Goal: Information Seeking & Learning: Check status

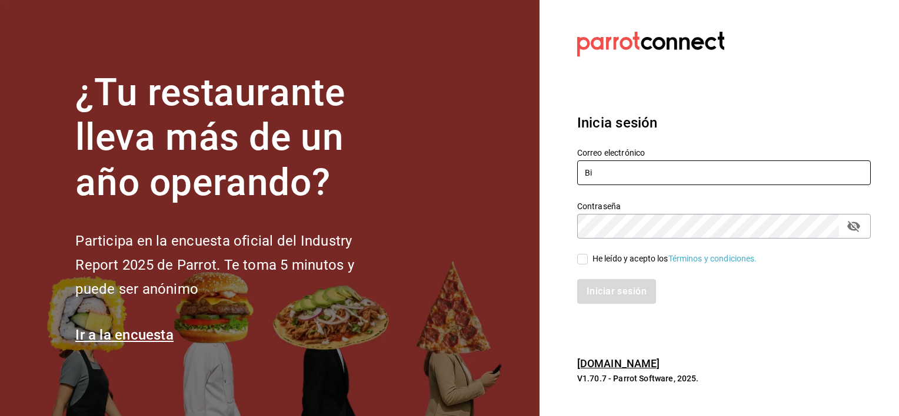
type input "B"
click at [575, 233] on div "Contraseña Contraseña" at bounding box center [717, 213] width 308 height 52
click at [613, 174] on input "j" at bounding box center [723, 173] width 293 height 25
type input "jochoa@sabalplaya.com"
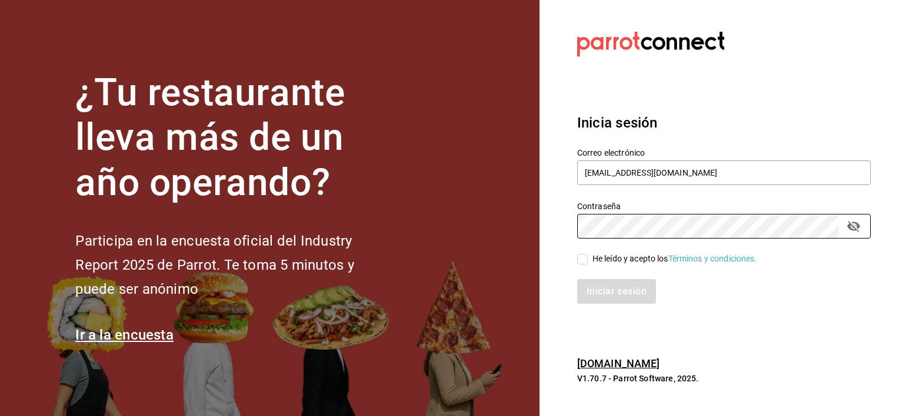
click at [583, 258] on input "He leído y acepto los Términos y condiciones." at bounding box center [582, 259] width 11 height 11
checkbox input "true"
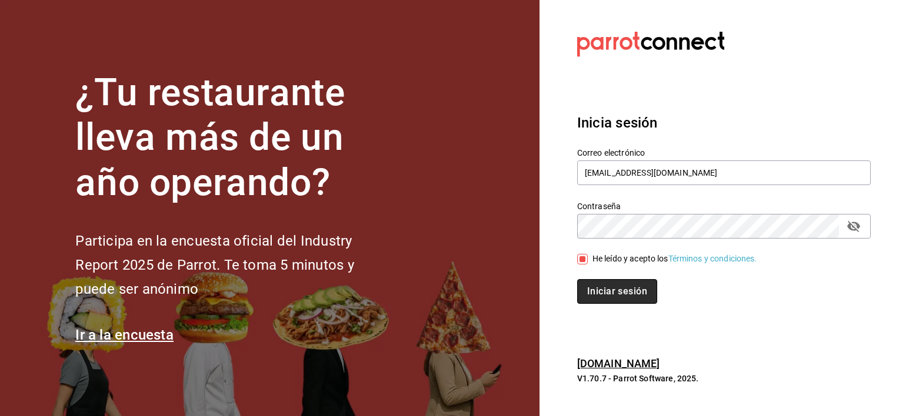
click at [604, 286] on button "Iniciar sesión" at bounding box center [617, 291] width 80 height 25
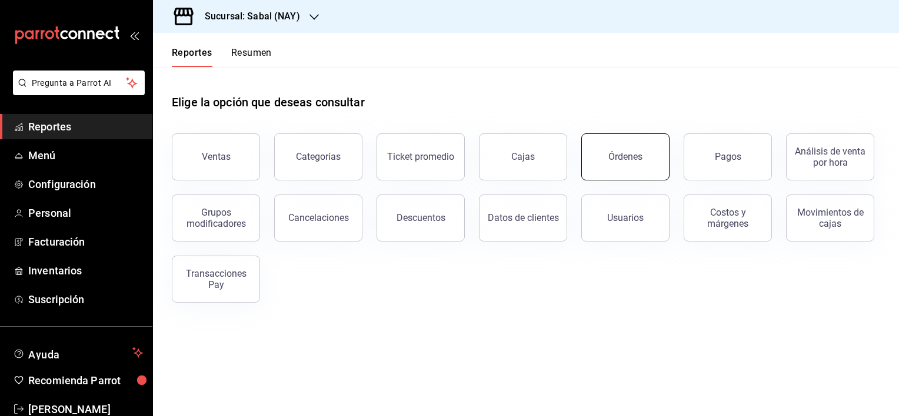
click at [635, 171] on button "Órdenes" at bounding box center [625, 157] width 88 height 47
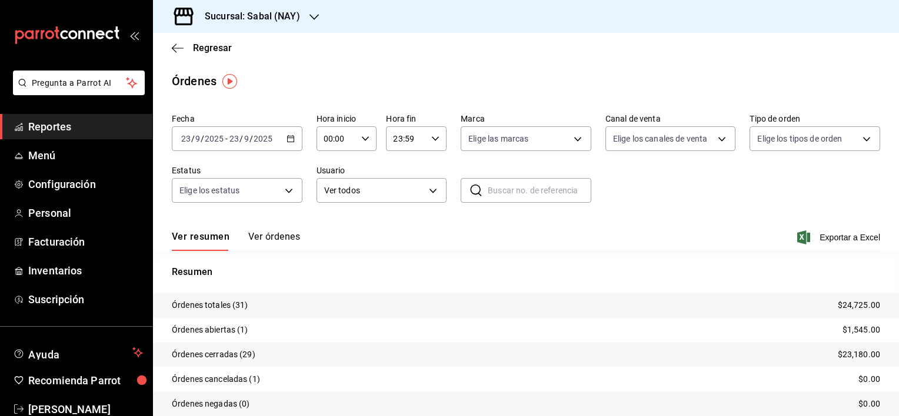
click at [273, 234] on button "Ver órdenes" at bounding box center [274, 241] width 52 height 20
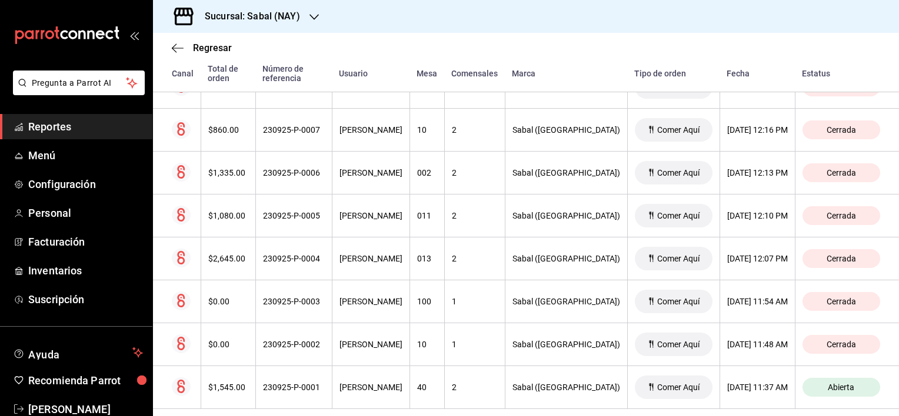
scroll to position [1246, 0]
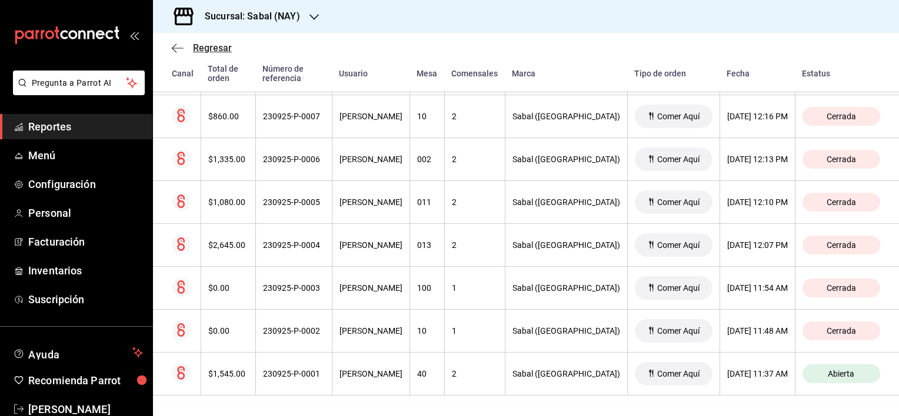
click at [179, 49] on icon "button" at bounding box center [178, 48] width 12 height 11
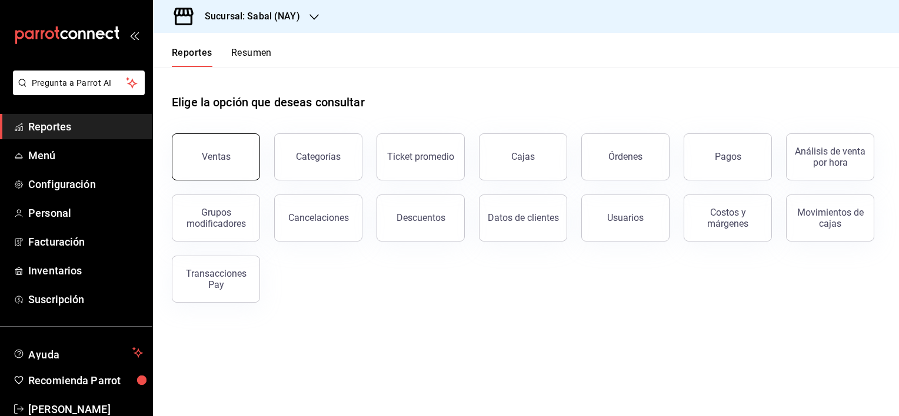
click at [256, 165] on div "Ventas" at bounding box center [209, 149] width 102 height 61
click at [206, 153] on div "Ventas" at bounding box center [216, 156] width 29 height 11
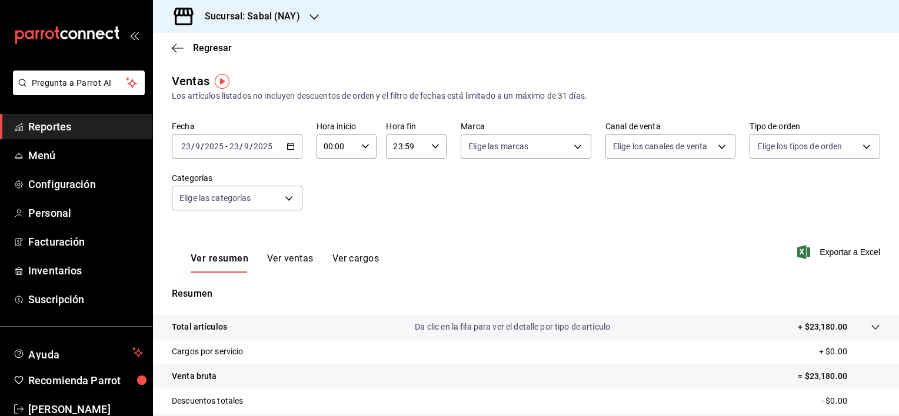
click at [287, 147] on icon "button" at bounding box center [290, 146] width 8 height 8
click at [432, 220] on div "Fecha [DATE] [DATE] - [DATE] [DATE] Hora inicio 00:00 Hora inicio Hora fin 23:5…" at bounding box center [526, 173] width 708 height 104
click at [198, 328] on p "Total artículos" at bounding box center [199, 327] width 55 height 12
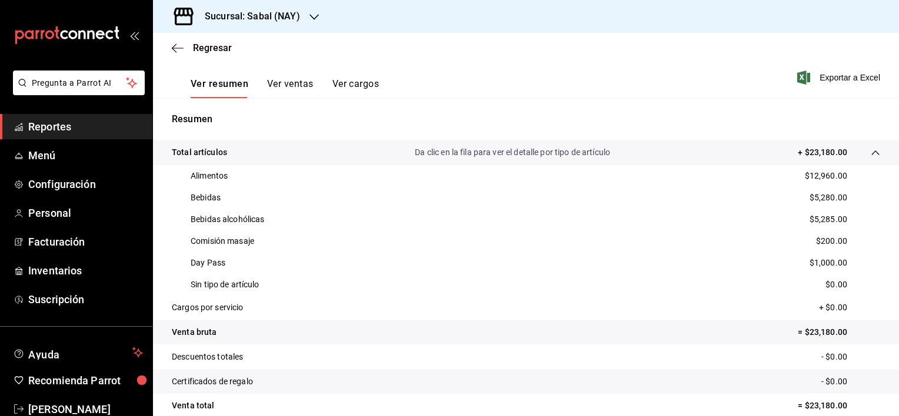
scroll to position [184, 0]
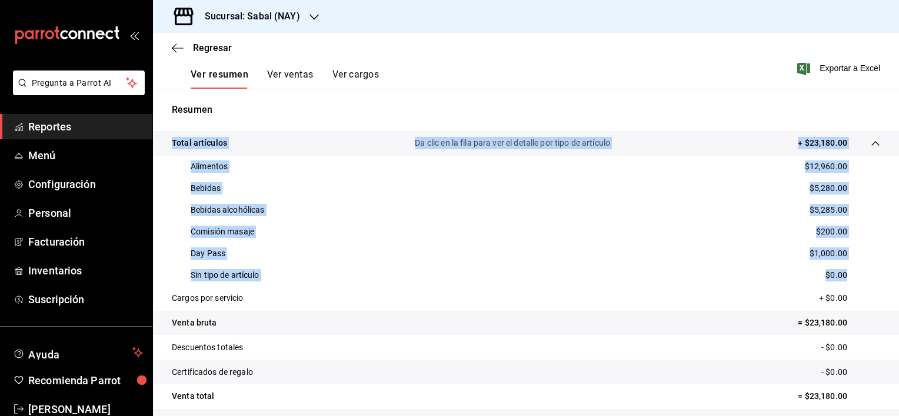
drag, startPoint x: 889, startPoint y: 269, endPoint x: 893, endPoint y: 315, distance: 46.1
click at [893, 315] on div "Regresar Ventas Los artículos listados no incluyen descuentos de orden y el fil…" at bounding box center [526, 224] width 746 height 383
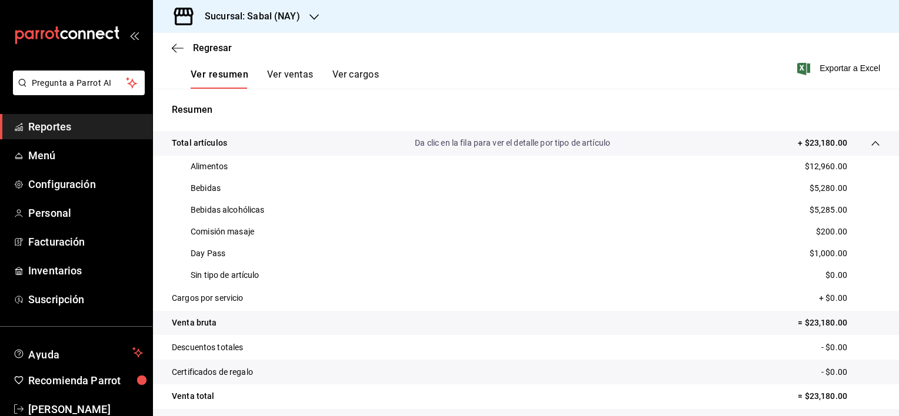
drag, startPoint x: 893, startPoint y: 315, endPoint x: 847, endPoint y: 252, distance: 78.2
click at [847, 252] on div "Day Pass $1,000.00" at bounding box center [526, 254] width 708 height 22
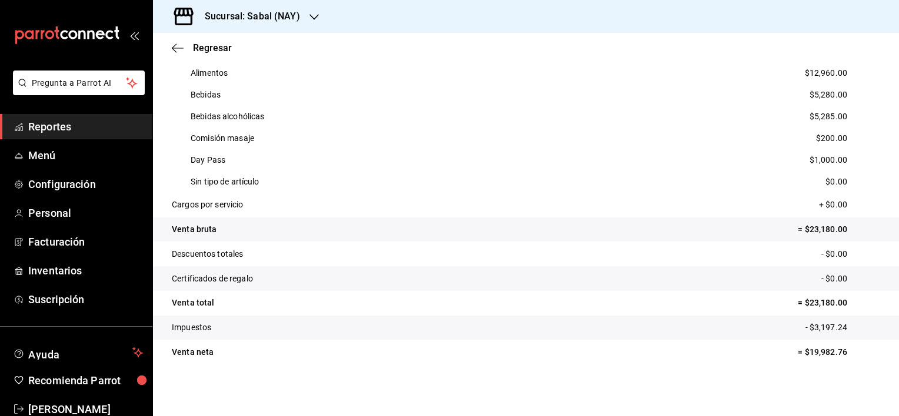
scroll to position [0, 0]
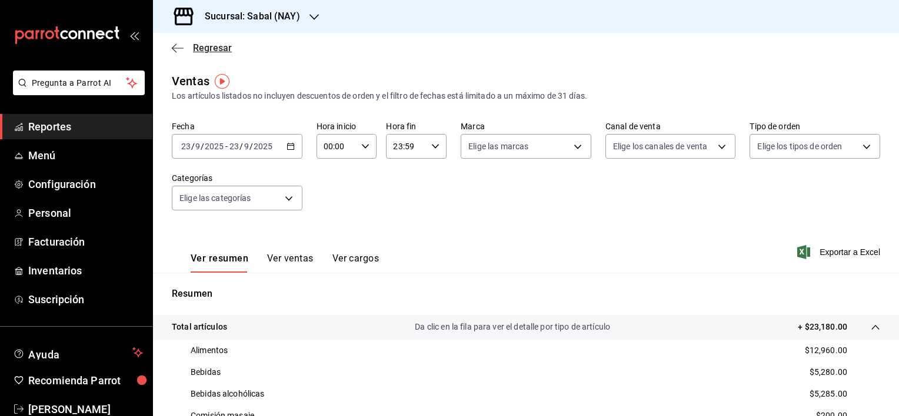
click at [178, 46] on icon "button" at bounding box center [178, 48] width 12 height 11
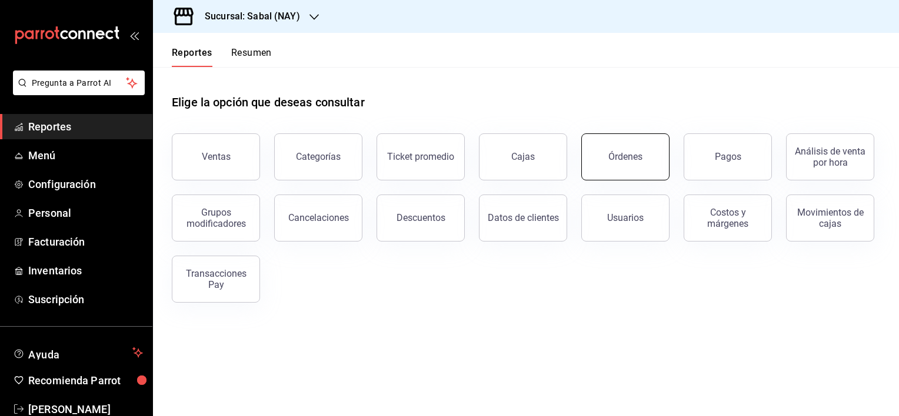
click at [643, 146] on button "Órdenes" at bounding box center [625, 157] width 88 height 47
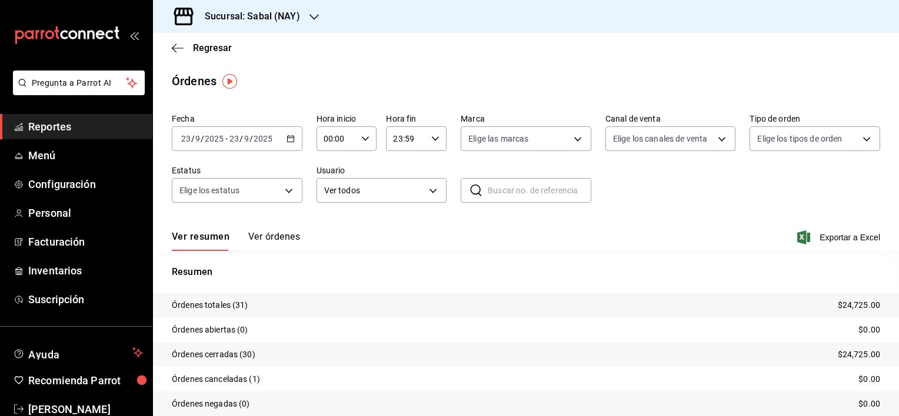
click at [276, 232] on button "Ver órdenes" at bounding box center [274, 241] width 52 height 20
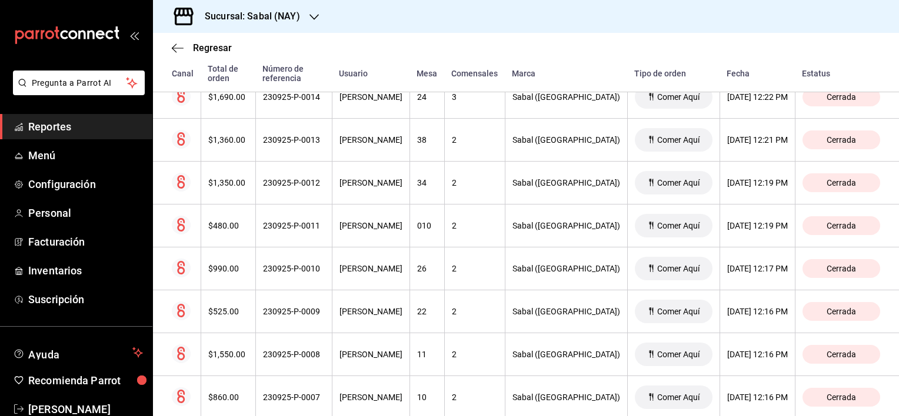
scroll to position [1246, 0]
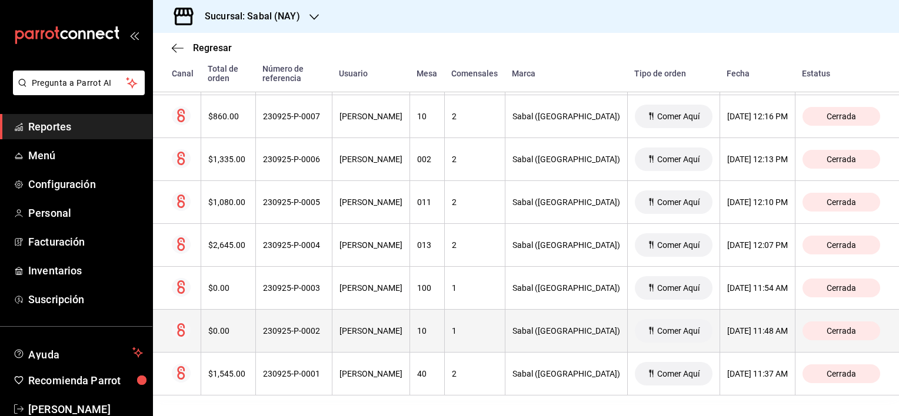
click at [292, 332] on div "230925-P-0002" at bounding box center [294, 330] width 62 height 9
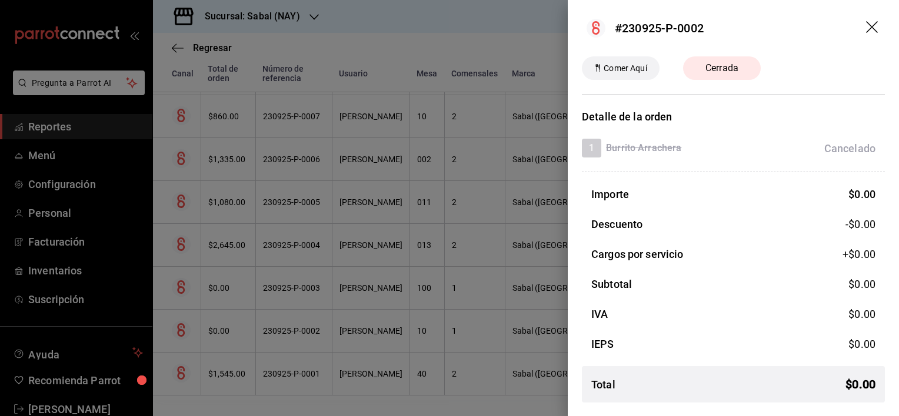
click at [875, 30] on icon "drag" at bounding box center [872, 27] width 12 height 12
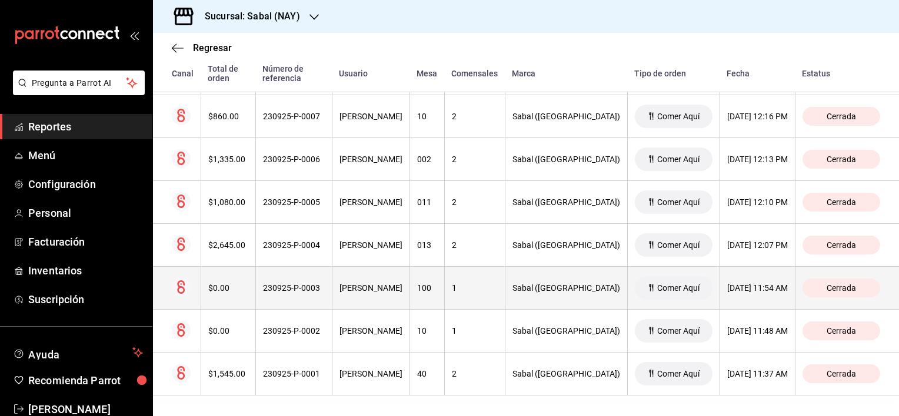
click at [505, 278] on th "1" at bounding box center [474, 288] width 61 height 43
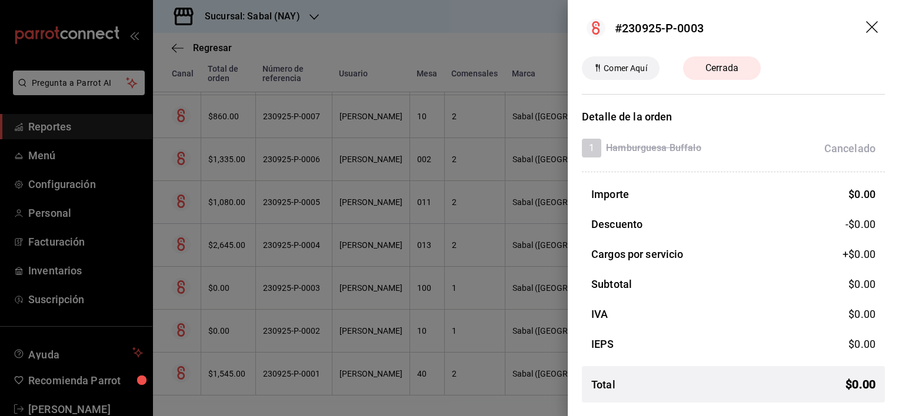
click at [871, 25] on icon "drag" at bounding box center [873, 28] width 14 height 14
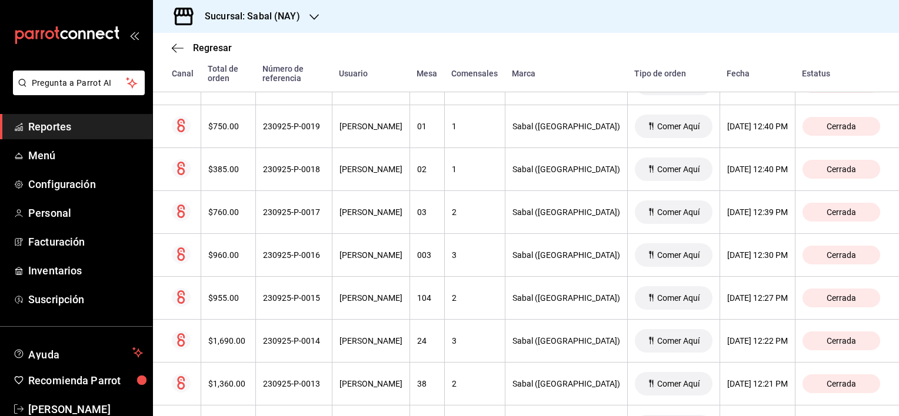
scroll to position [533, 0]
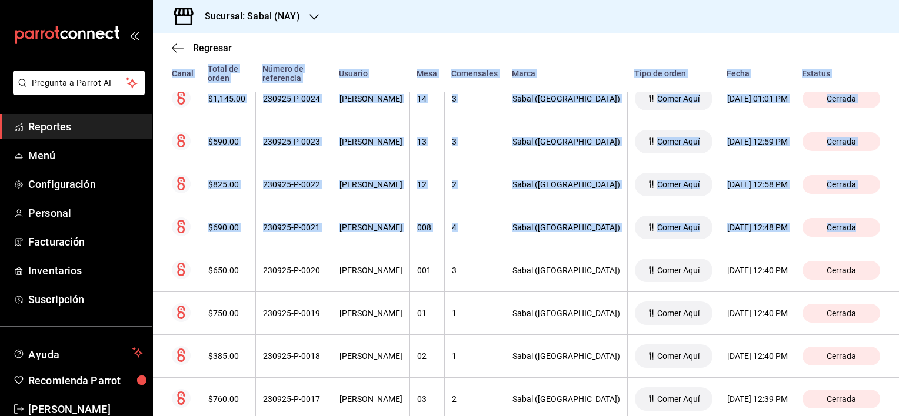
drag, startPoint x: 889, startPoint y: 206, endPoint x: 889, endPoint y: 46, distance: 160.6
click at [889, 46] on main "Regresar Órdenes Fecha [DATE] [DATE] - [DATE] [DATE] Hora inicio 00:00 Hora ini…" at bounding box center [526, 315] width 746 height 1632
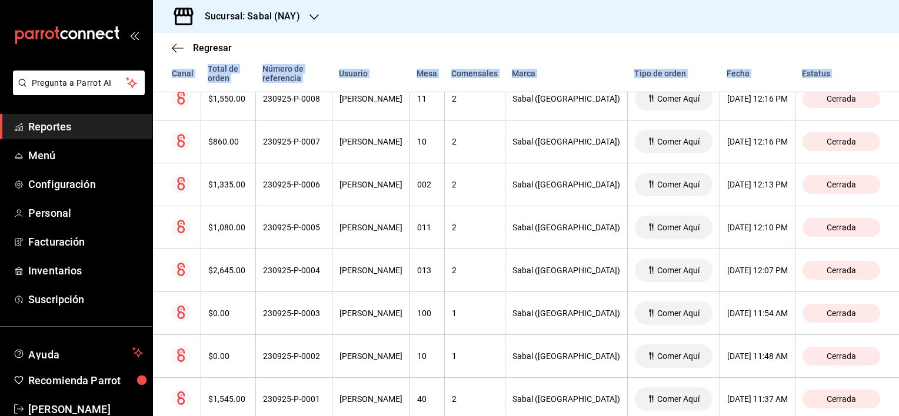
scroll to position [1246, 0]
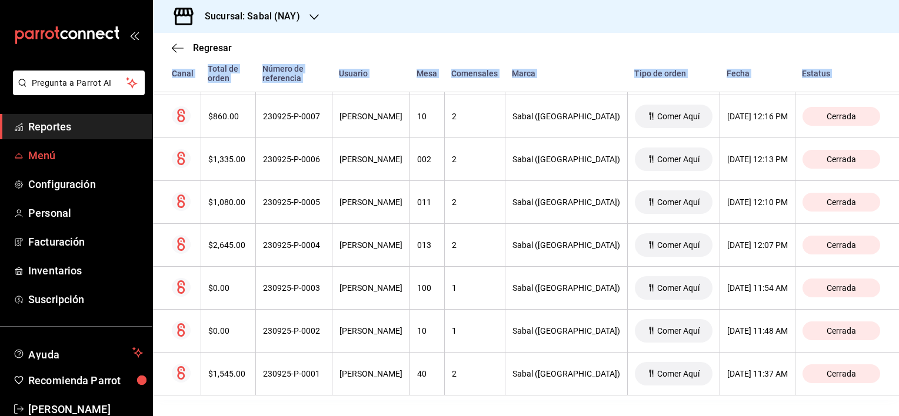
click at [64, 148] on span "Menú" at bounding box center [85, 156] width 115 height 16
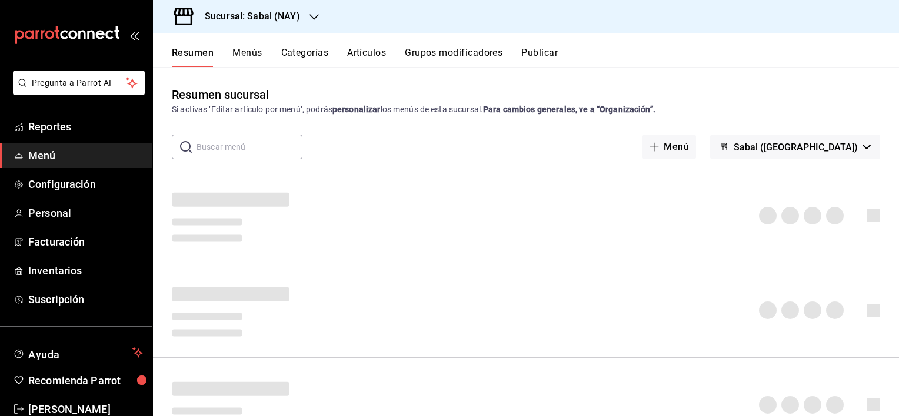
click at [361, 52] on button "Artículos" at bounding box center [366, 57] width 39 height 20
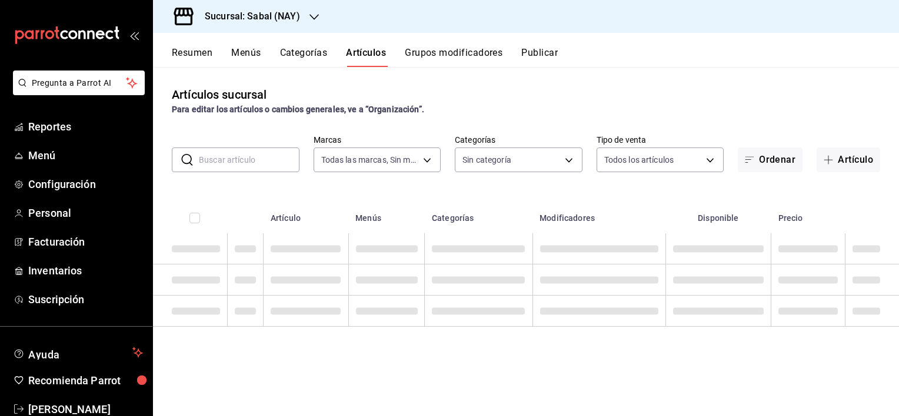
type input "7bb9fc4a-963e-4e00-9402-9ac56289446f"
click at [235, 161] on input "text" at bounding box center [249, 160] width 101 height 24
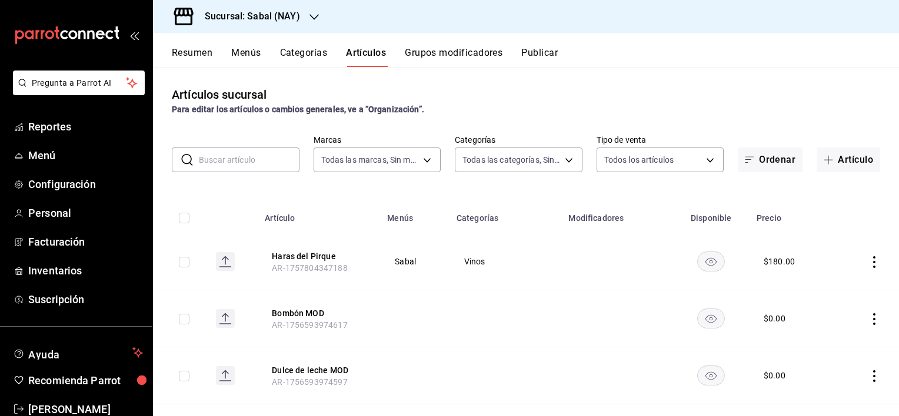
type input "bed2594b-a15d-4bd4-87ff-97f97ee034ef,89ba1751-3de3-413f-a6d3-d357b79ae5de,3a12d…"
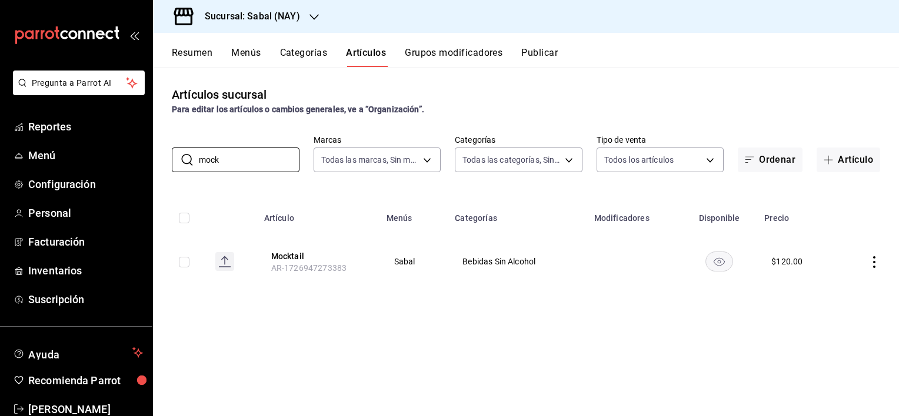
type input "mock"
